Goal: Feedback & Contribution: Leave review/rating

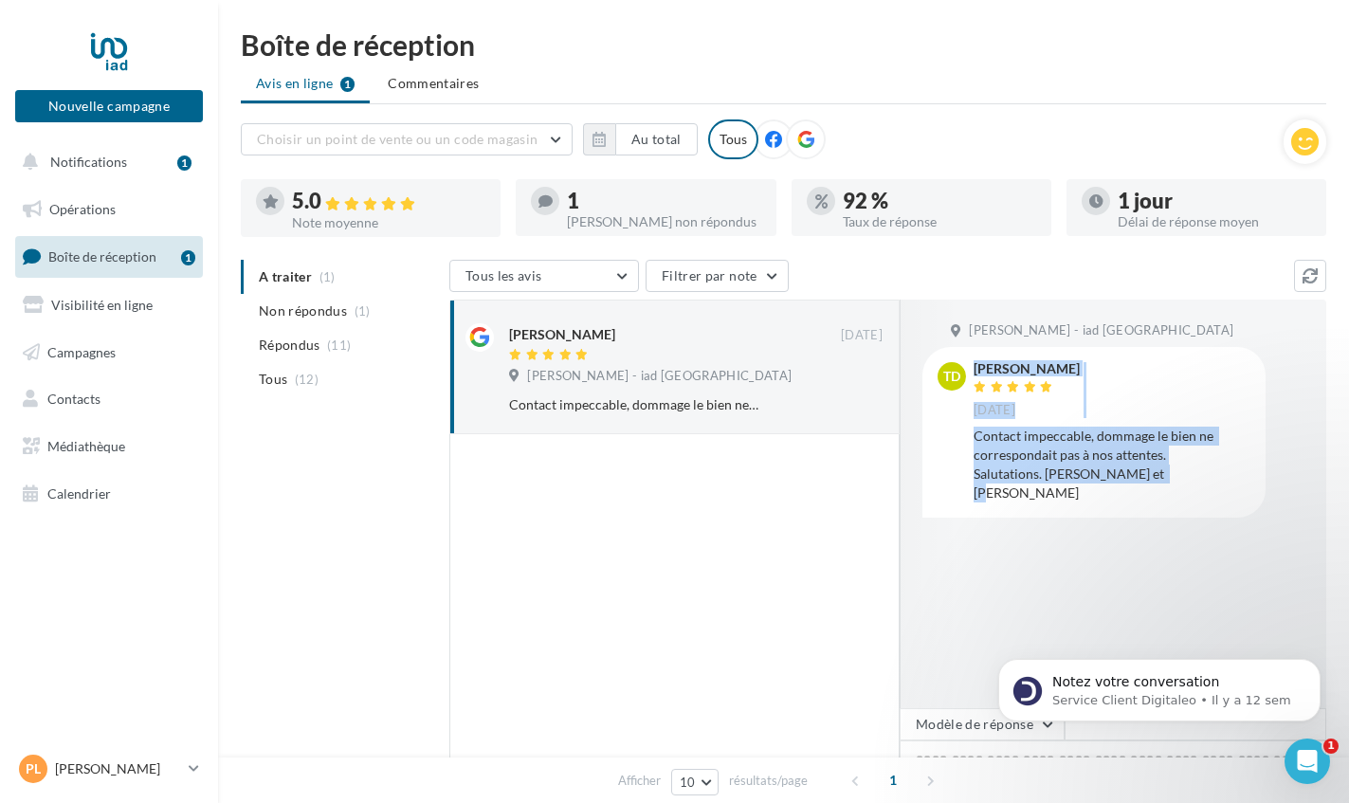
drag, startPoint x: 969, startPoint y: 433, endPoint x: 1157, endPoint y: 483, distance: 194.1
click at [1157, 483] on div "td [PERSON_NAME] [DATE] Contact impeccable, dommage le bien ne correspondait pa…" at bounding box center [1093, 432] width 343 height 170
click at [1169, 473] on div "Contact impeccable, dommage le bien ne correspondait pas à nos attentes. Saluta…" at bounding box center [1112, 465] width 277 height 76
drag, startPoint x: 1169, startPoint y: 473, endPoint x: 976, endPoint y: 433, distance: 197.5
click at [976, 433] on div "Contact impeccable, dommage le bien ne correspondait pas à nos attentes. Saluta…" at bounding box center [1112, 465] width 277 height 76
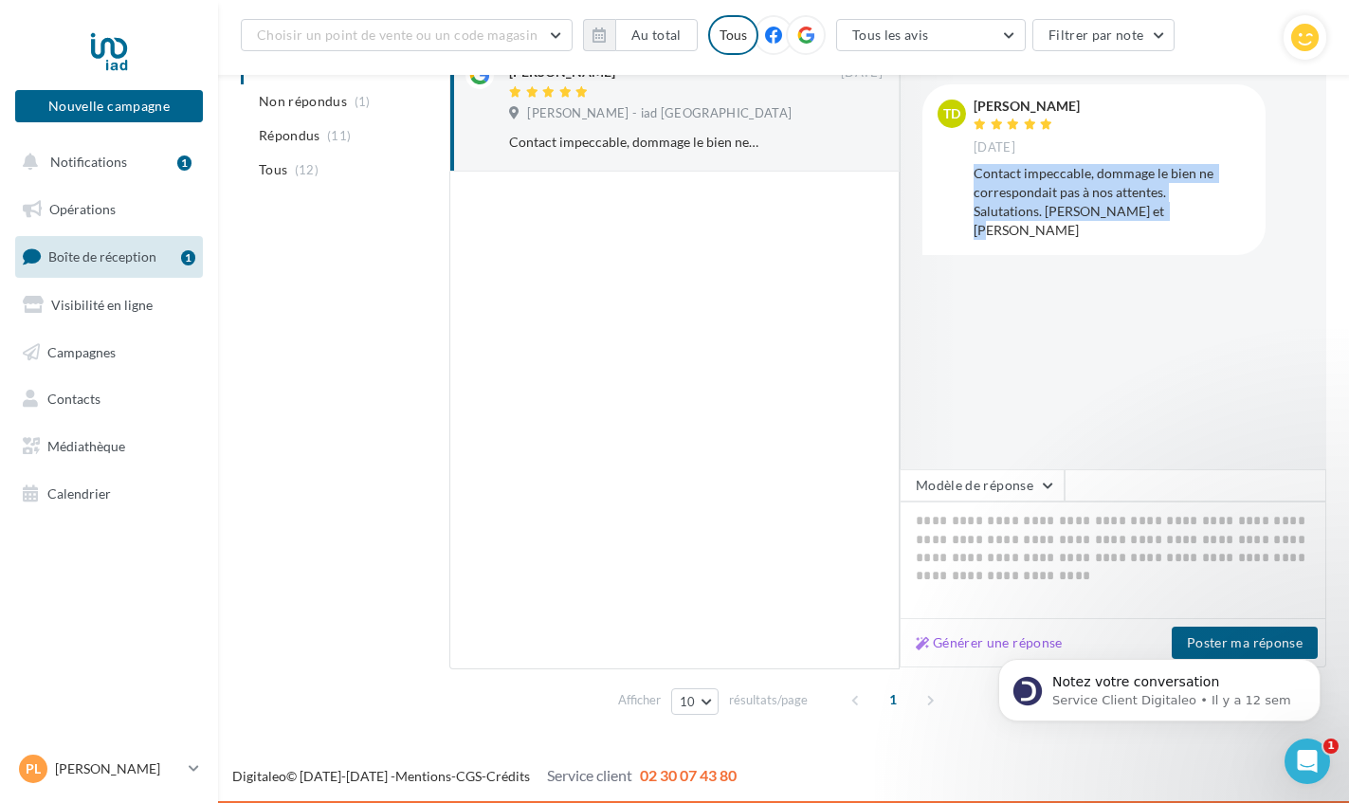
scroll to position [277, 0]
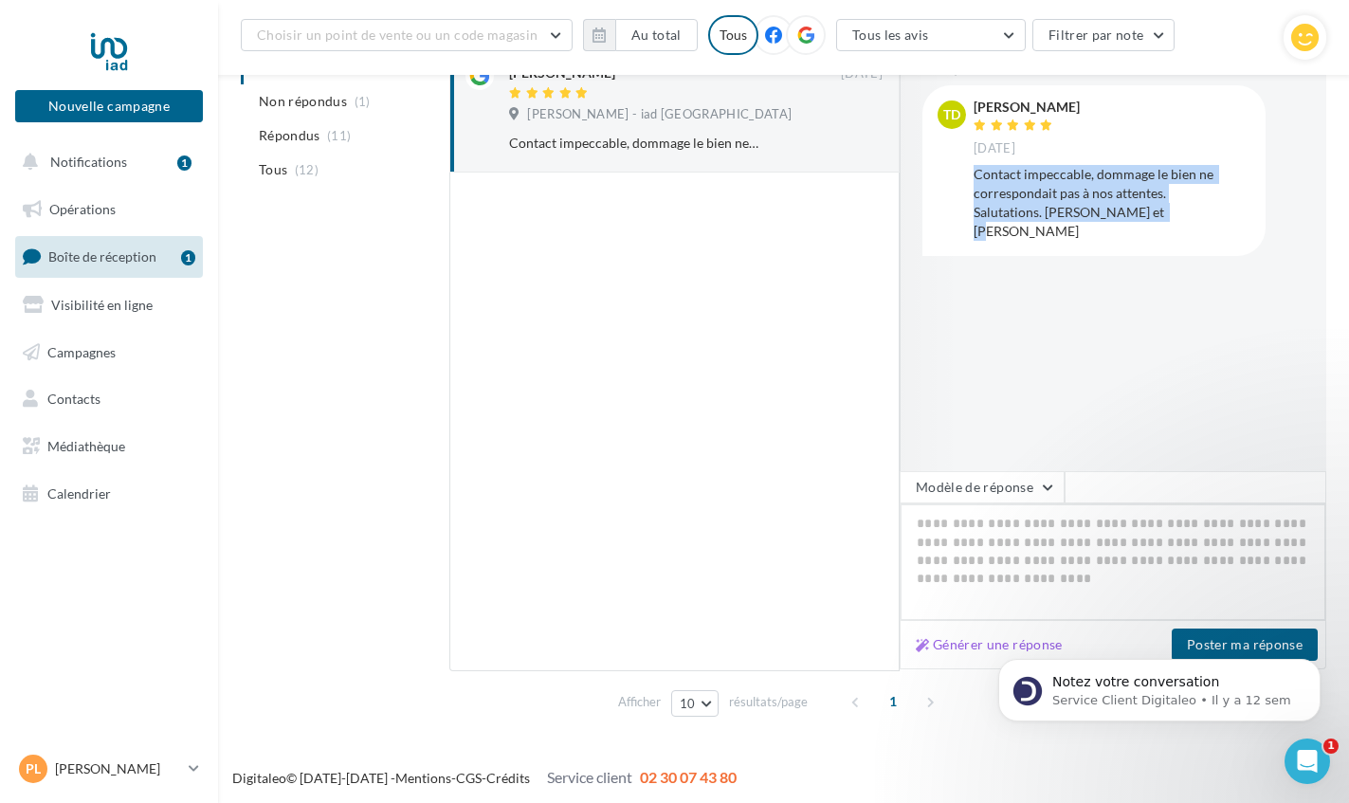
click at [1006, 587] on textarea at bounding box center [1113, 562] width 427 height 118
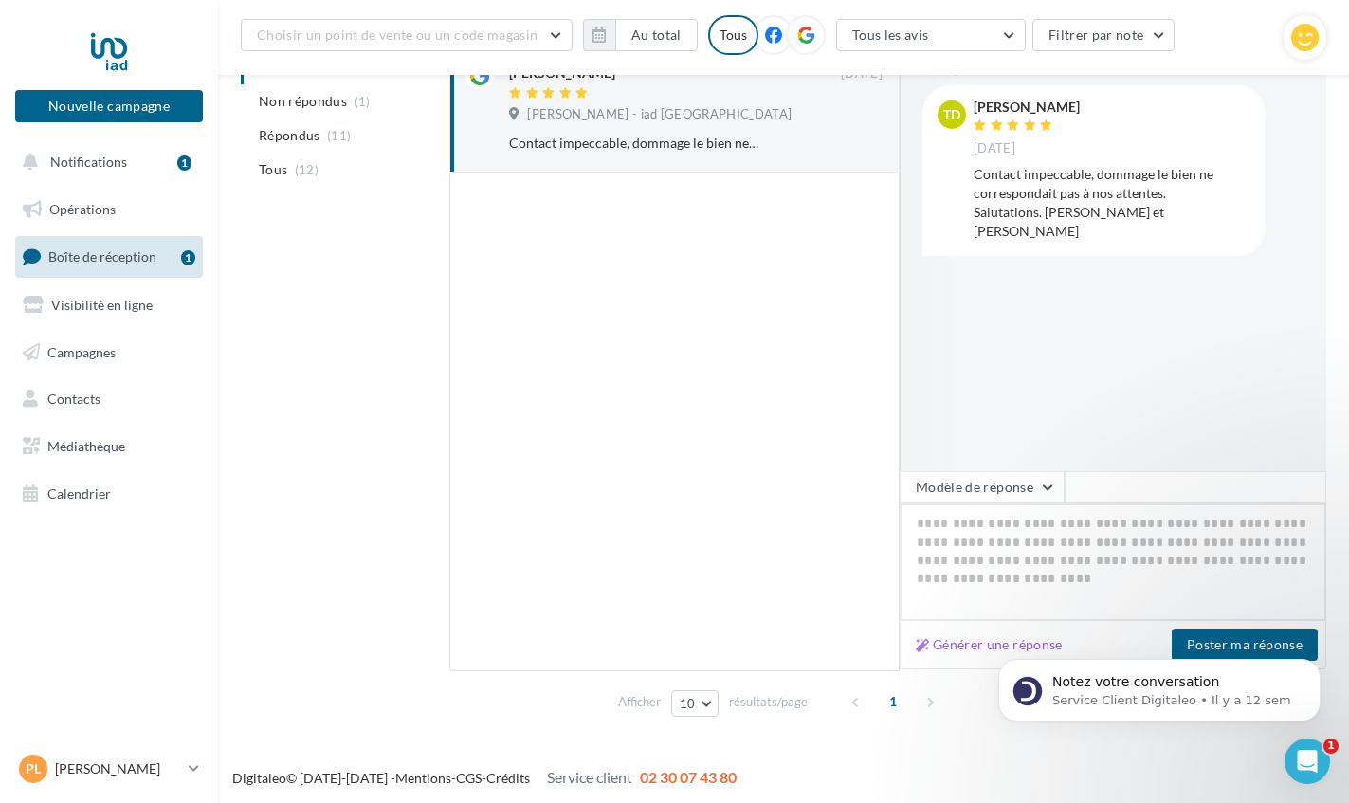
paste textarea "**********"
type textarea "**********"
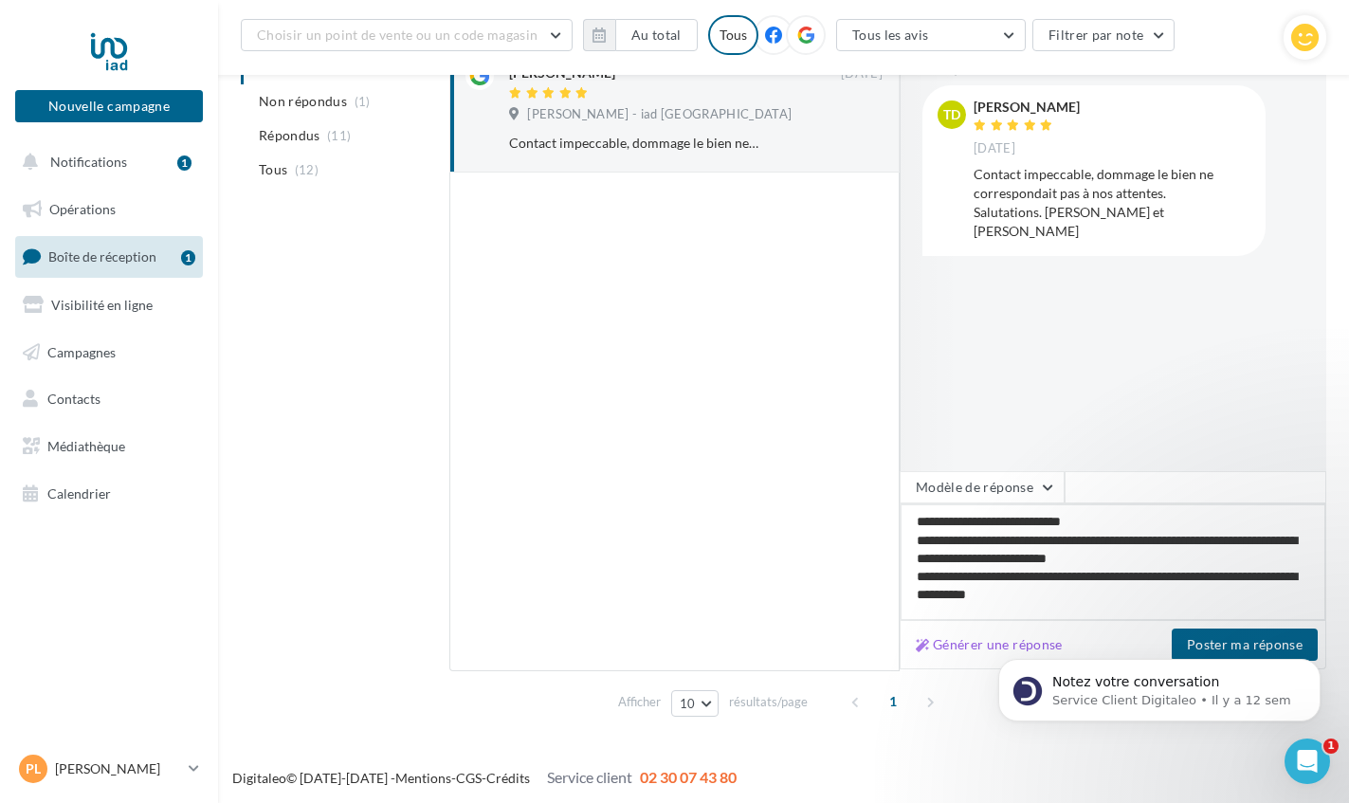
type textarea "**********"
click at [1248, 650] on body "Notez votre conversation Service Client Digitaleo • Il y a 12 sem" at bounding box center [1159, 686] width 364 height 118
click at [1229, 645] on body "Notez votre conversation Service Client Digitaleo • Il y a 12 sem" at bounding box center [1159, 686] width 364 height 118
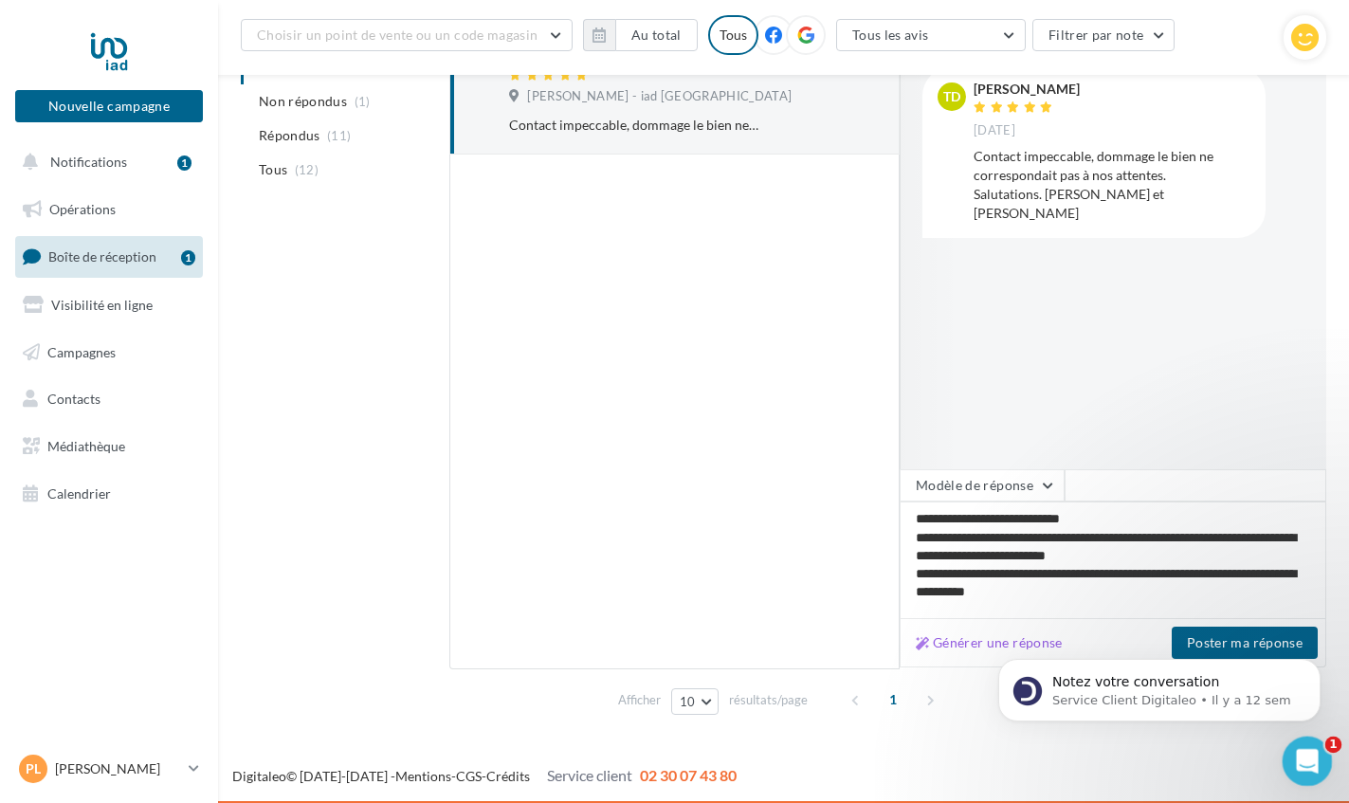
scroll to position [294, 0]
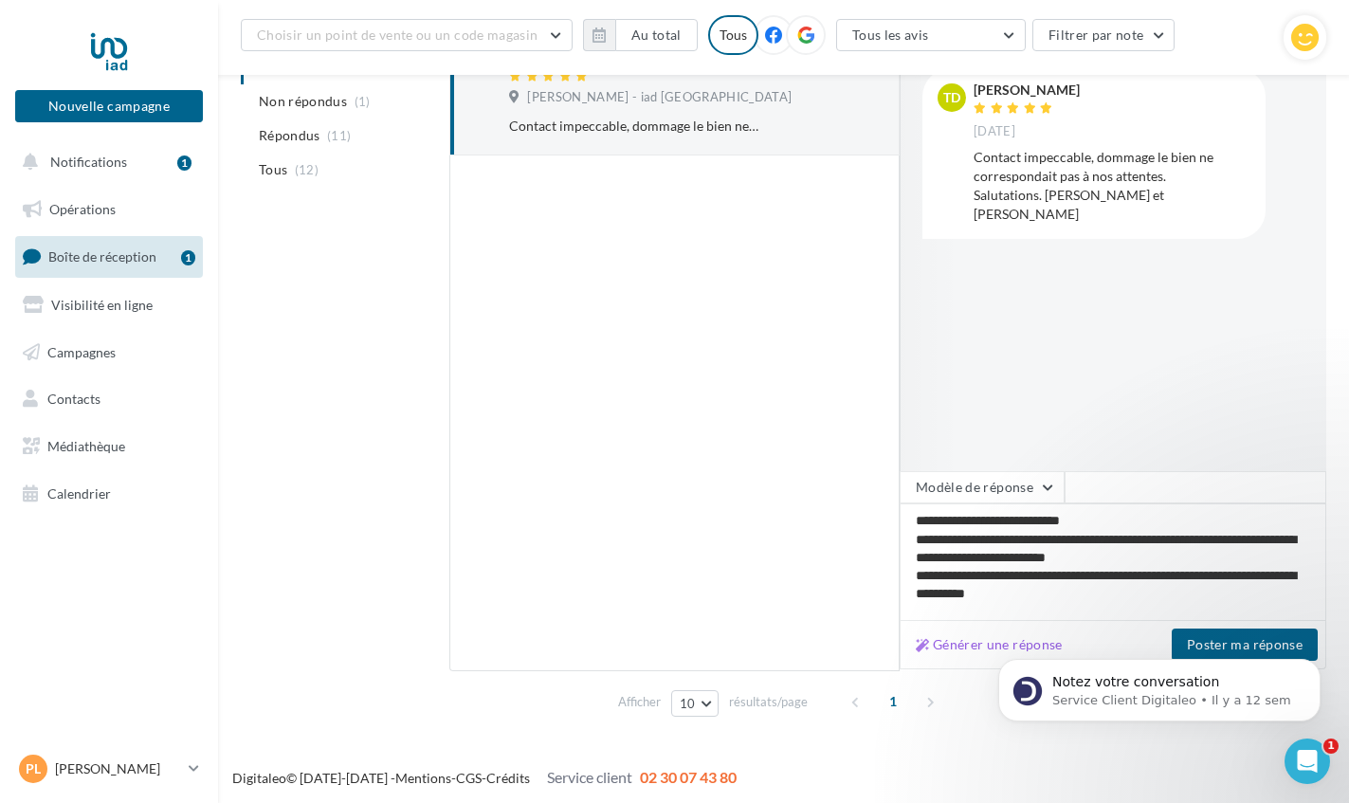
click at [1201, 641] on div "Notez votre conversation Service Client Digitaleo • Il y a 12 sem" at bounding box center [1159, 602] width 349 height 237
click at [1207, 639] on div "Notez votre conversation Service Client Digitaleo • Il y a 12 sem" at bounding box center [1159, 602] width 349 height 237
click at [1075, 593] on div "Notez votre conversation Service Client Digitaleo • Il y a 12 sem" at bounding box center [1159, 602] width 349 height 237
drag, startPoint x: 1075, startPoint y: 671, endPoint x: 1922, endPoint y: 1115, distance: 955.9
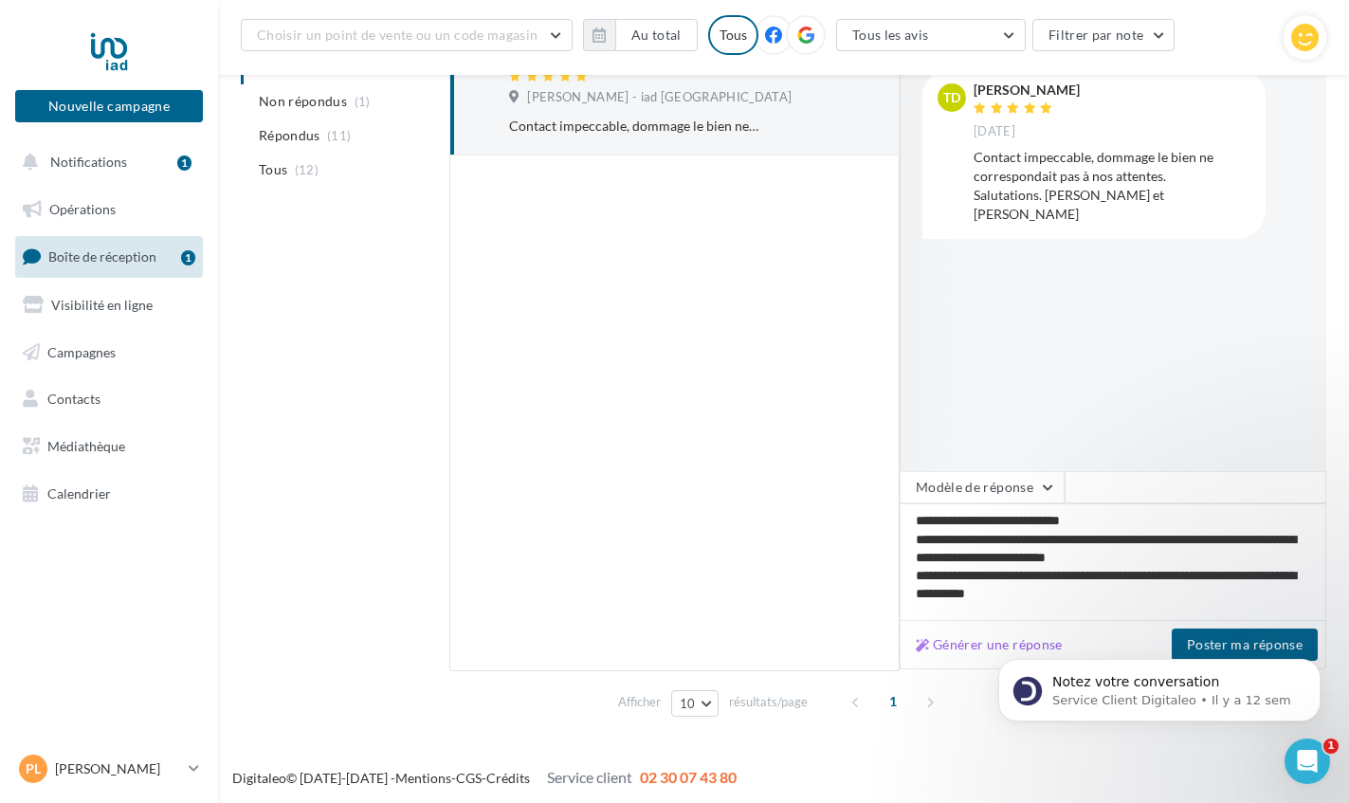
click at [988, 619] on html "Notez votre conversation Service Client Digitaleo • Il y a 12 sem" at bounding box center [1159, 685] width 379 height 133
